Goal: Find specific page/section: Find specific page/section

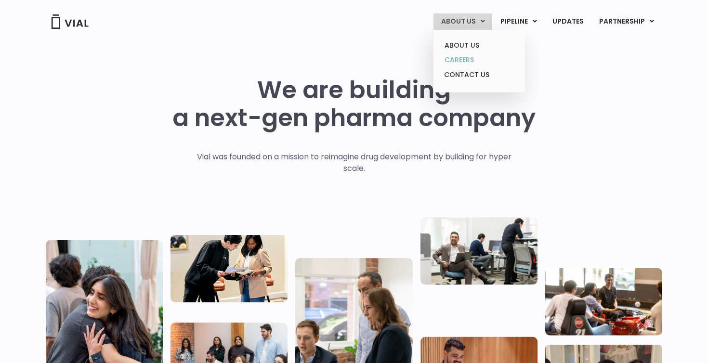
click at [465, 65] on link "CAREERS" at bounding box center [479, 59] width 84 height 15
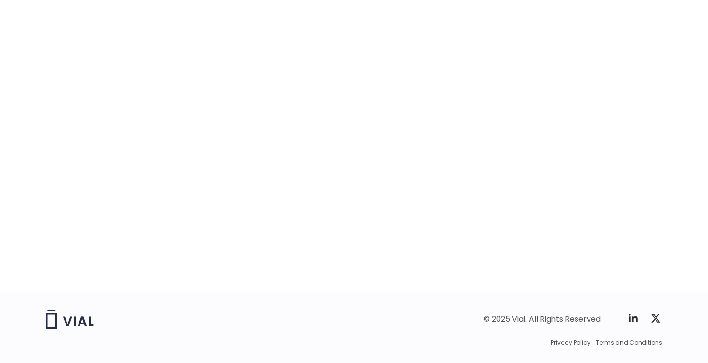
scroll to position [1517, 0]
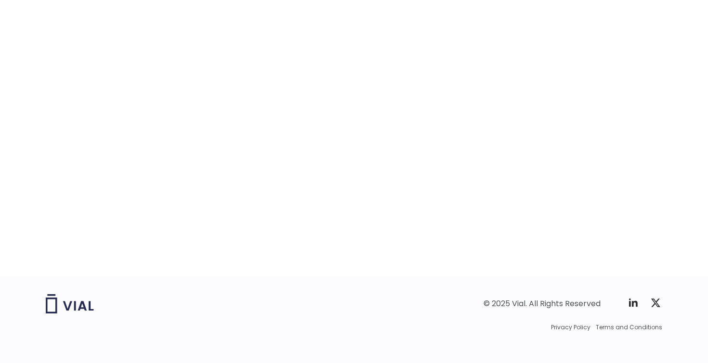
drag, startPoint x: 655, startPoint y: 207, endPoint x: 638, endPoint y: 267, distance: 62.2
click at [638, 267] on div "career opportunities Explore our open roles" at bounding box center [354, 70] width 616 height 414
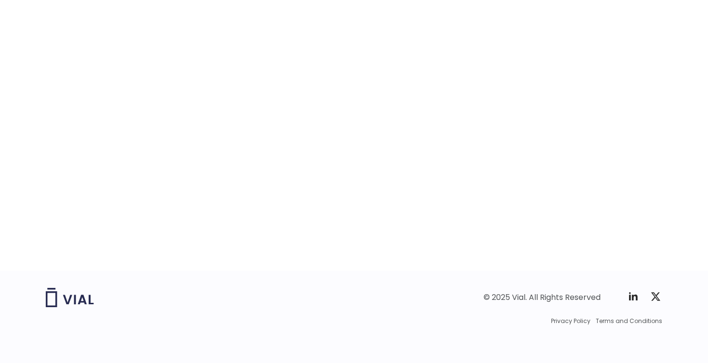
scroll to position [1524, 0]
